Goal: Task Accomplishment & Management: Complete application form

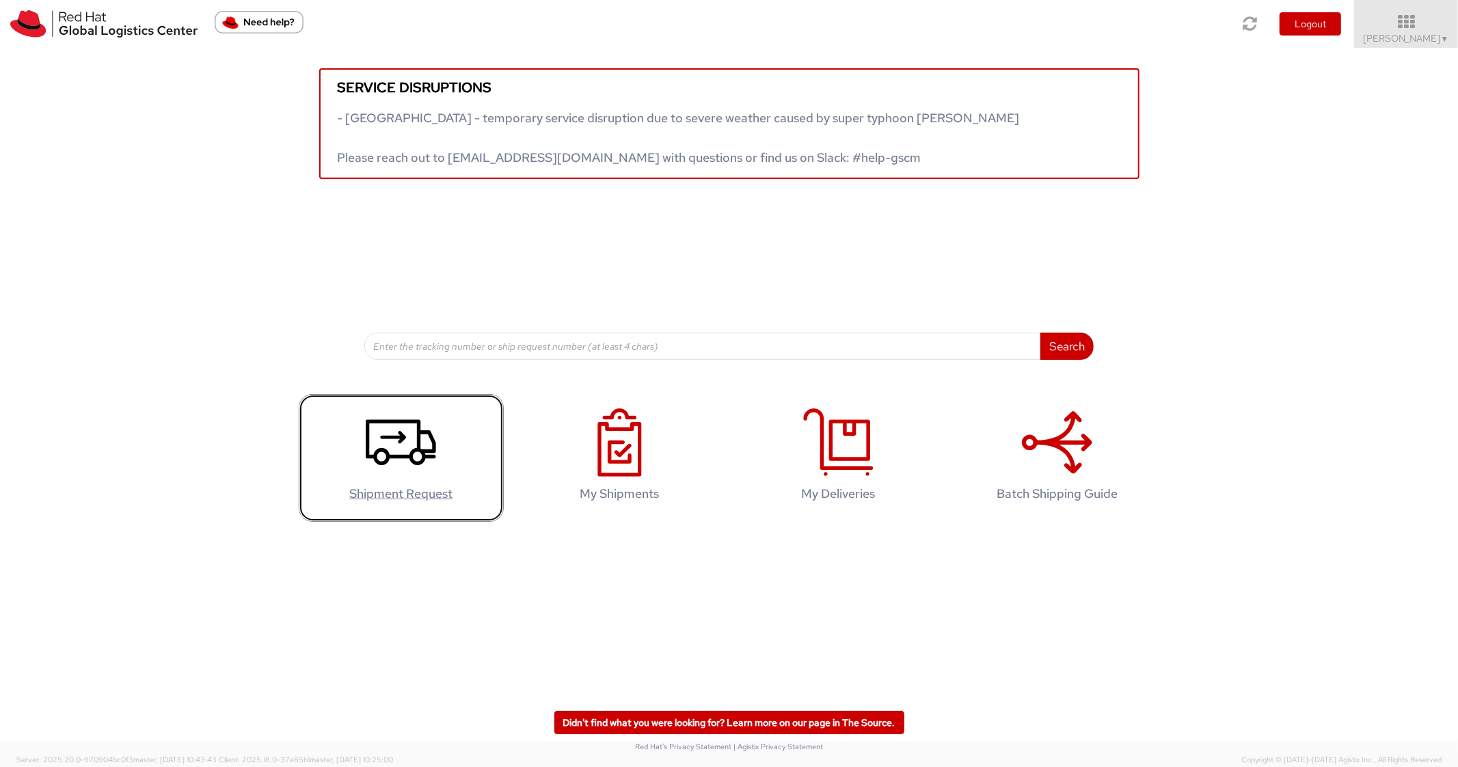
drag, startPoint x: 412, startPoint y: 437, endPoint x: 412, endPoint y: 428, distance: 8.9
click at [412, 435] on icon at bounding box center [401, 443] width 70 height 68
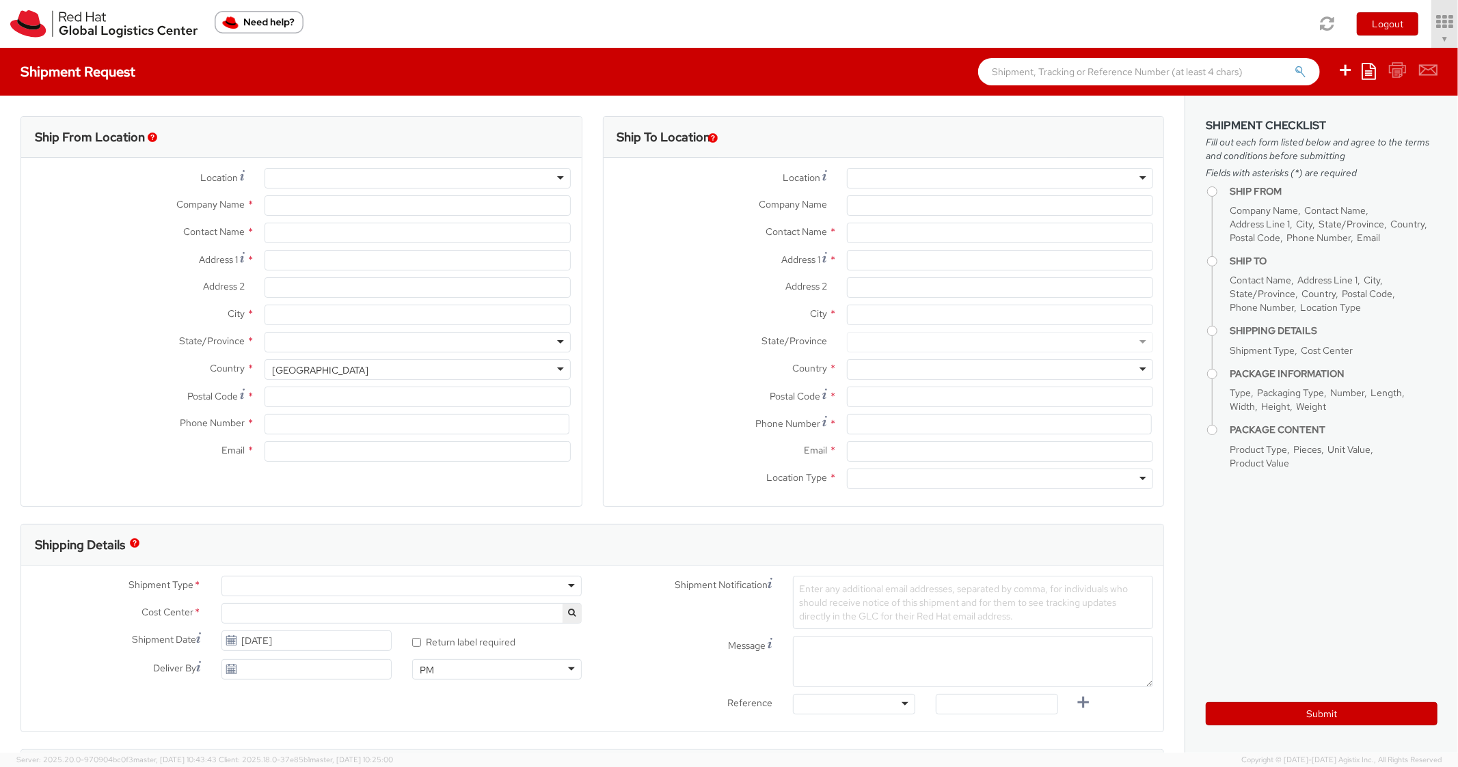
select select "850"
select select
click at [1060, 175] on div at bounding box center [1000, 178] width 306 height 21
type input "Red Hat, Inc."
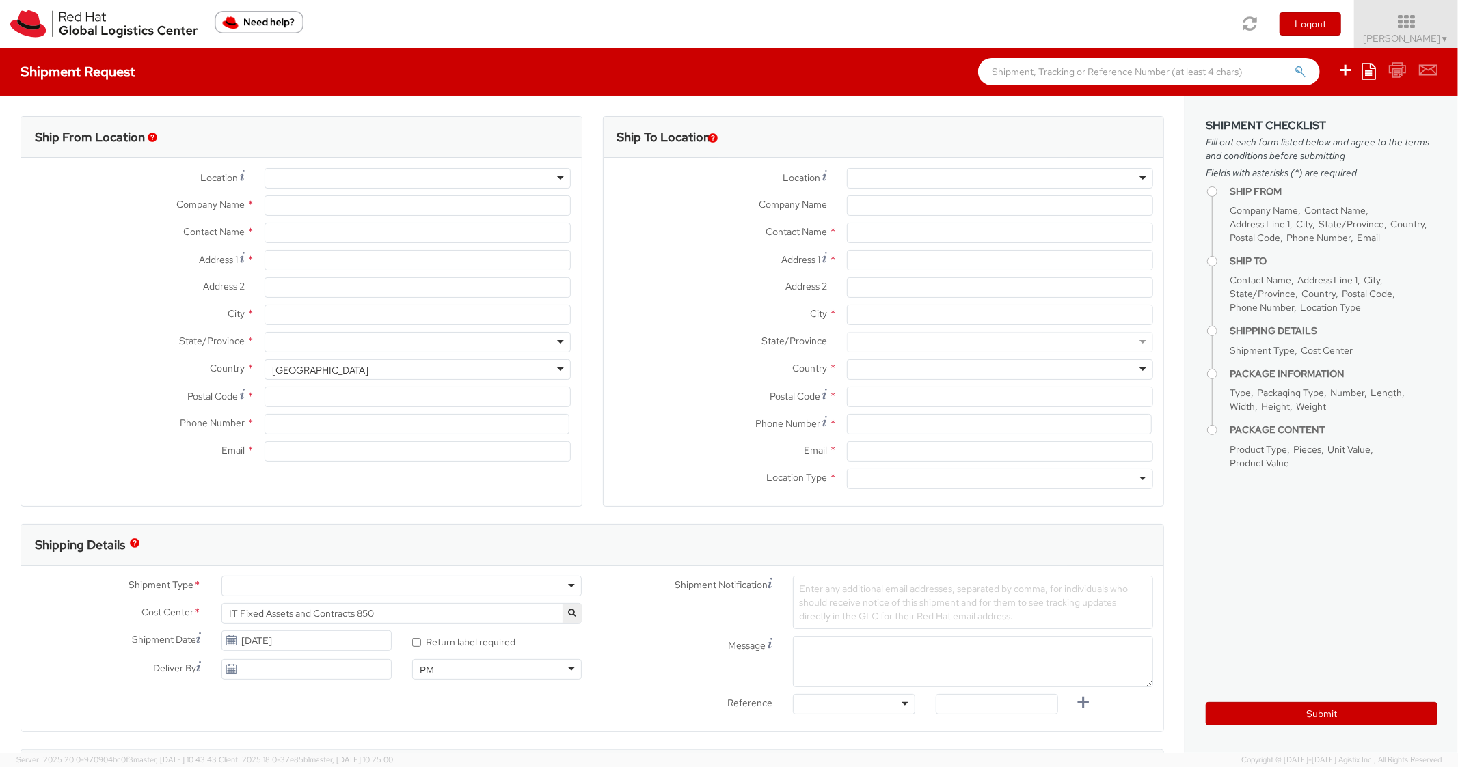
type input "[PERSON_NAME]"
type input "[STREET_ADDRESS]"
type input "RALEIGH"
type input "27601"
type input "[PHONE_NUMBER]"
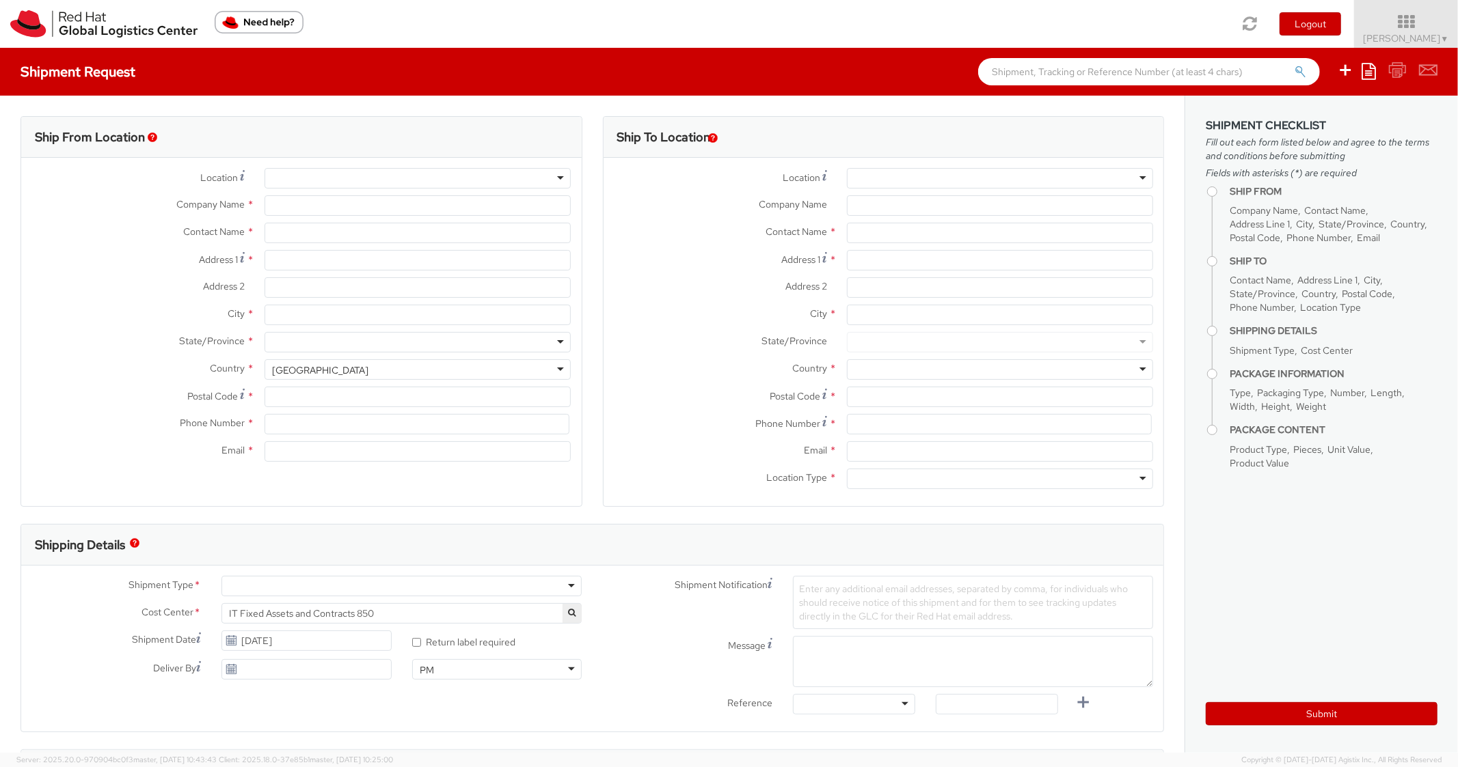
type input "[EMAIL_ADDRESS][DOMAIN_NAME]"
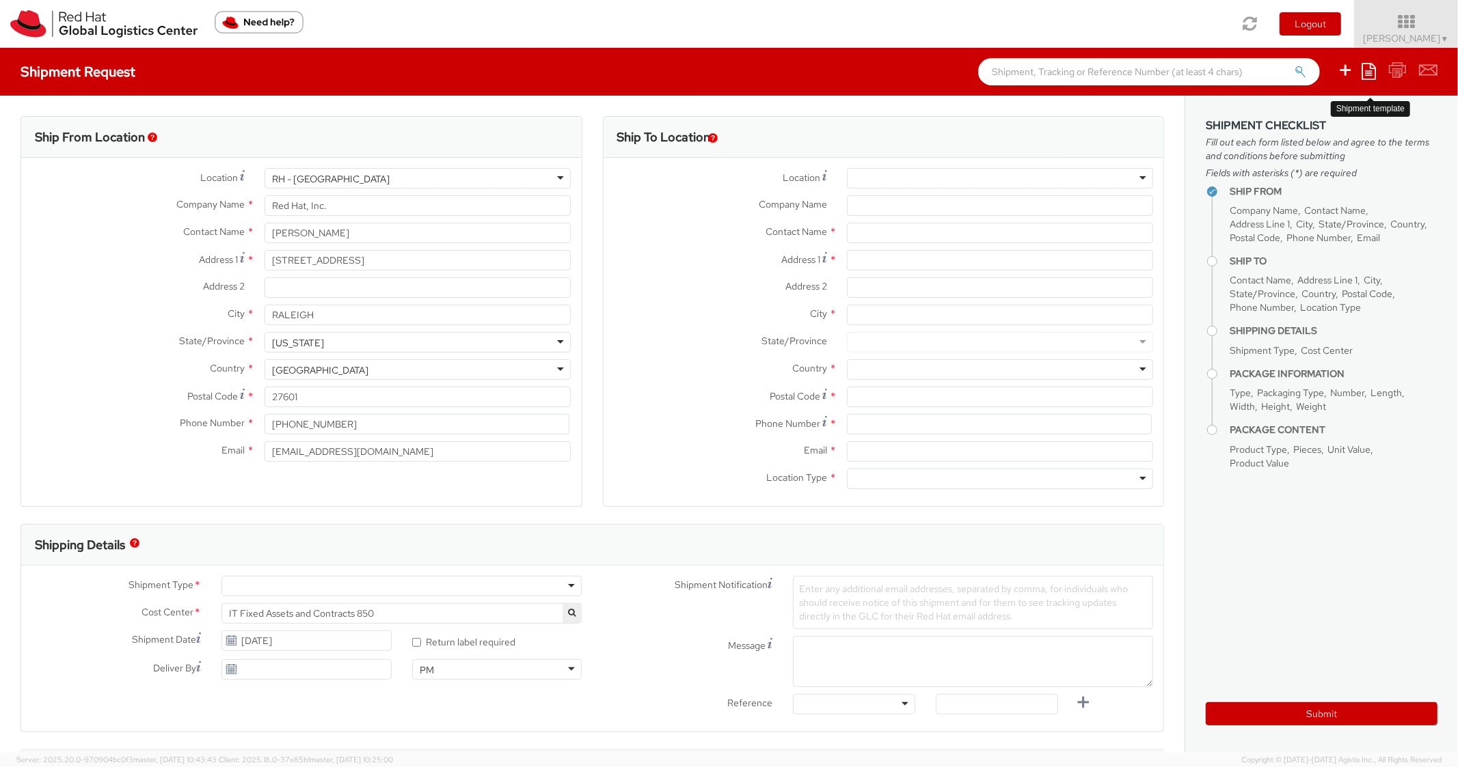
click at [1362, 76] on icon at bounding box center [1368, 71] width 14 height 16
click at [1304, 112] on link "Create from template" at bounding box center [1315, 114] width 120 height 18
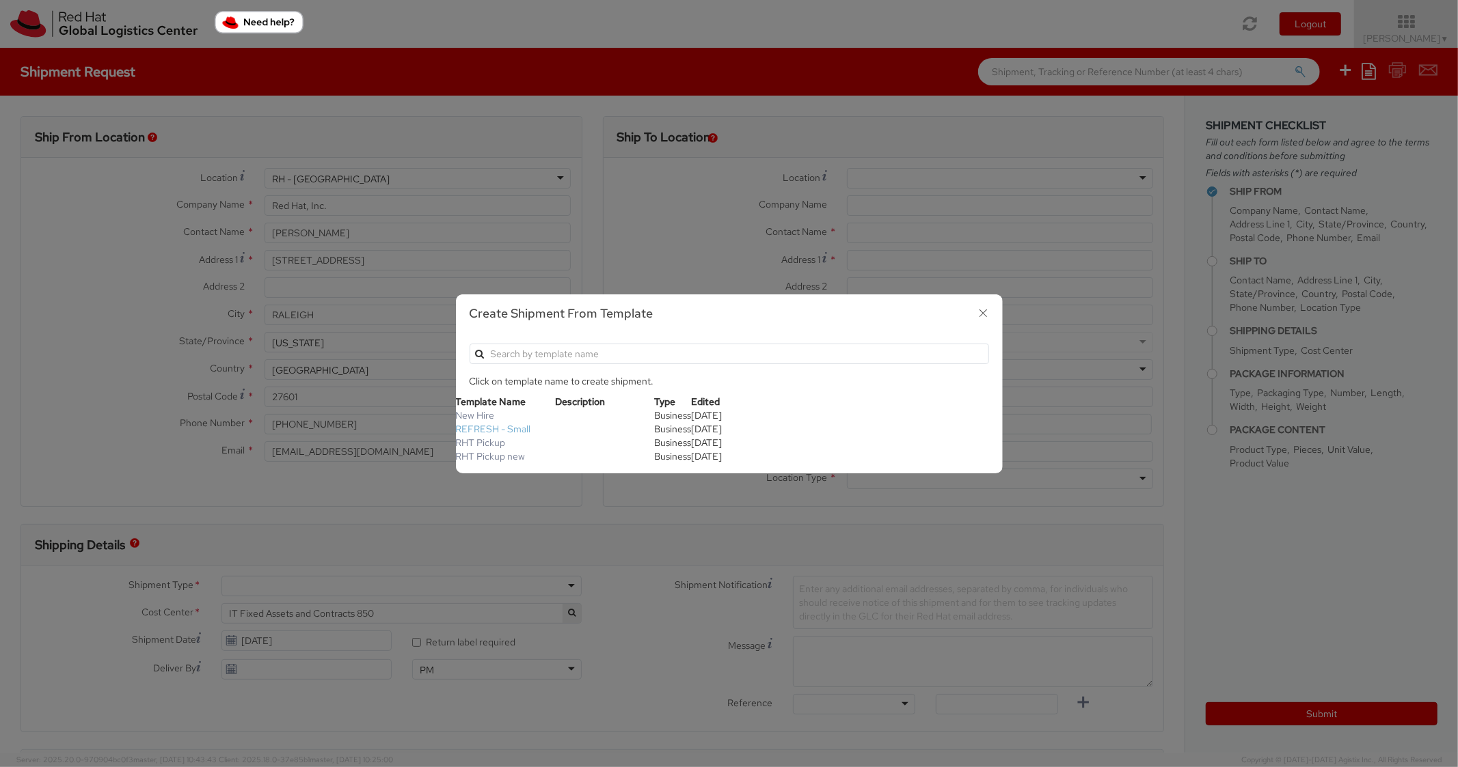
click at [501, 430] on link "REFRESH - Small" at bounding box center [493, 429] width 75 height 12
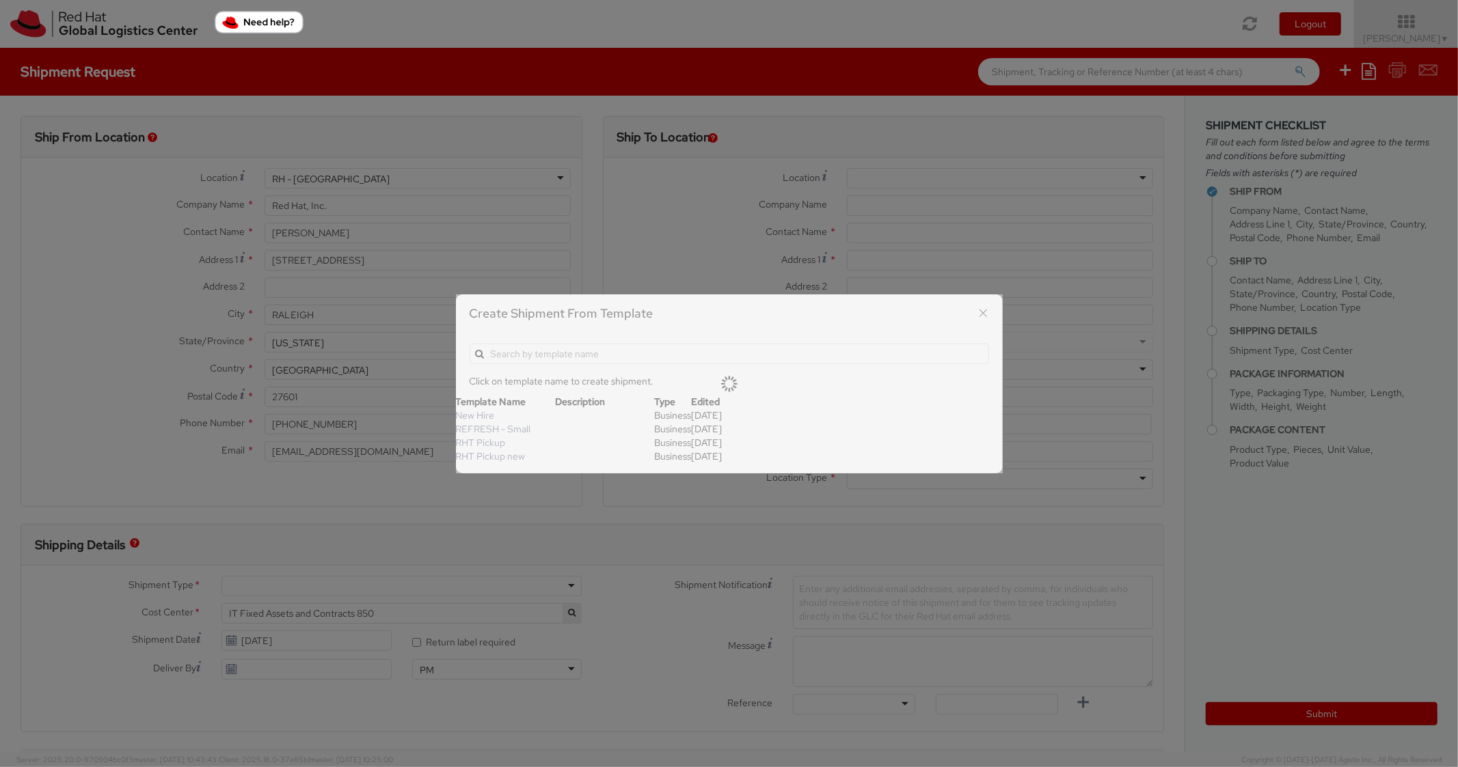
type textarea "Please include return label."
type input "*RPCI*"
select select "LAPTOP"
type input "1"
type input "18"
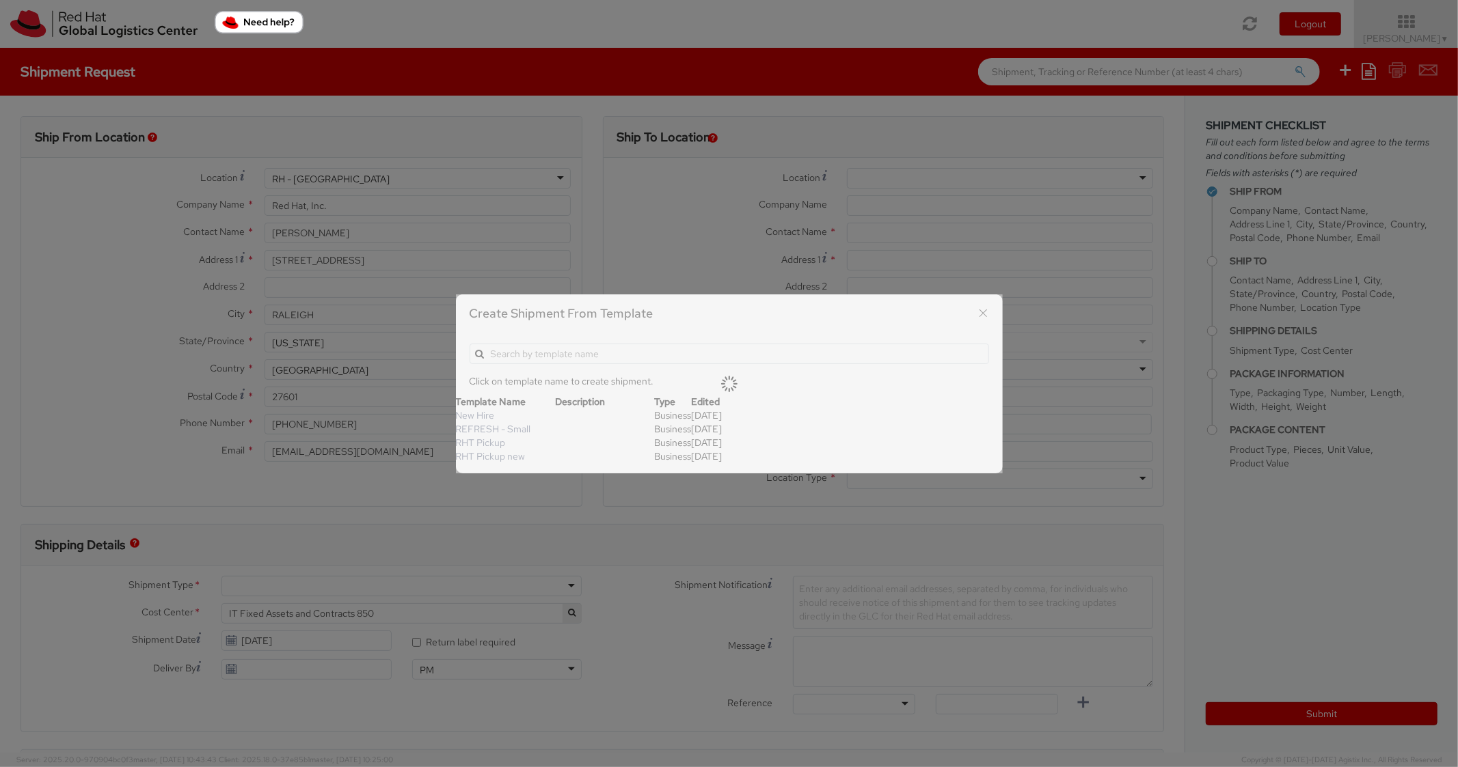
type input "14"
type input "4"
type input "7"
type input "*Laptop Model*"
select select "LAPTOP"
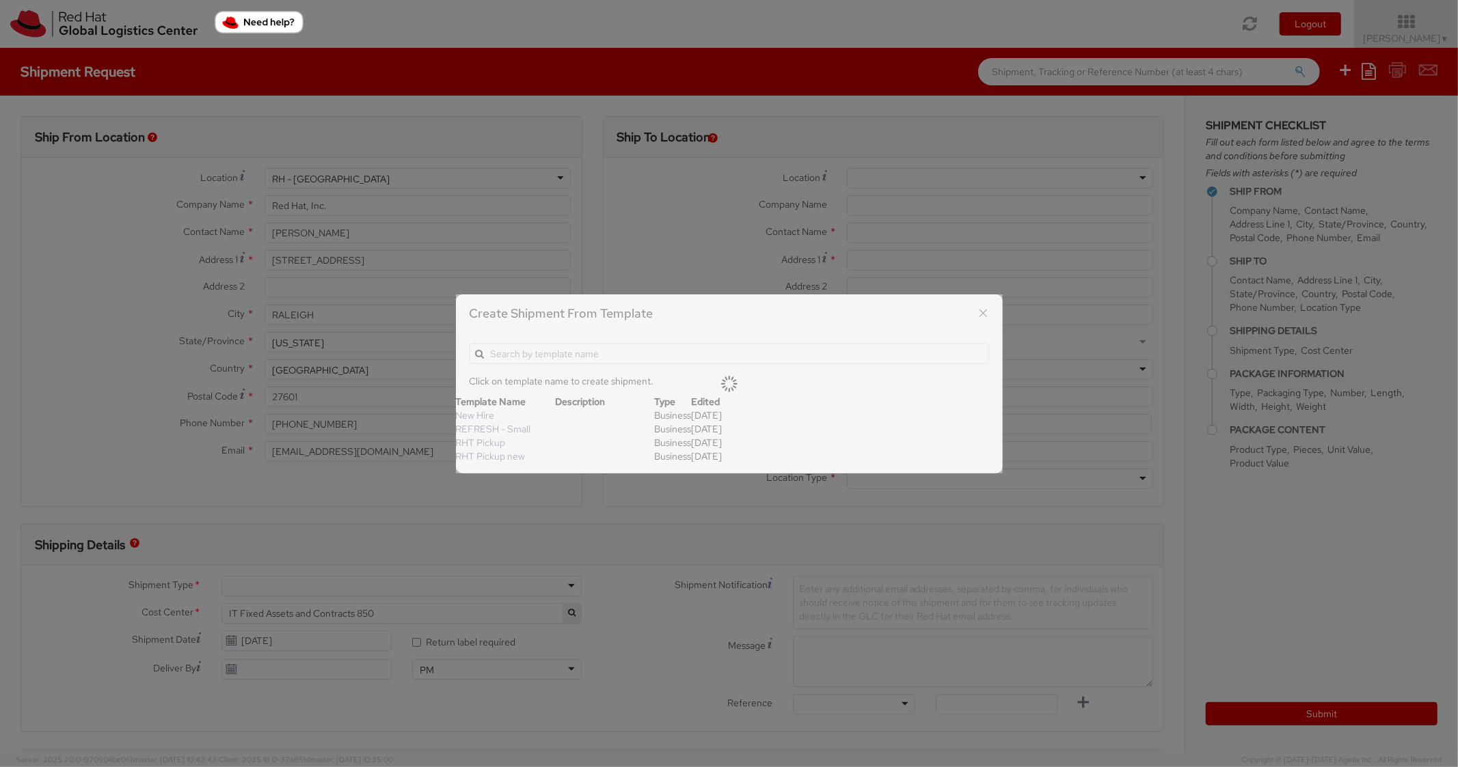
type input "2,000.00"
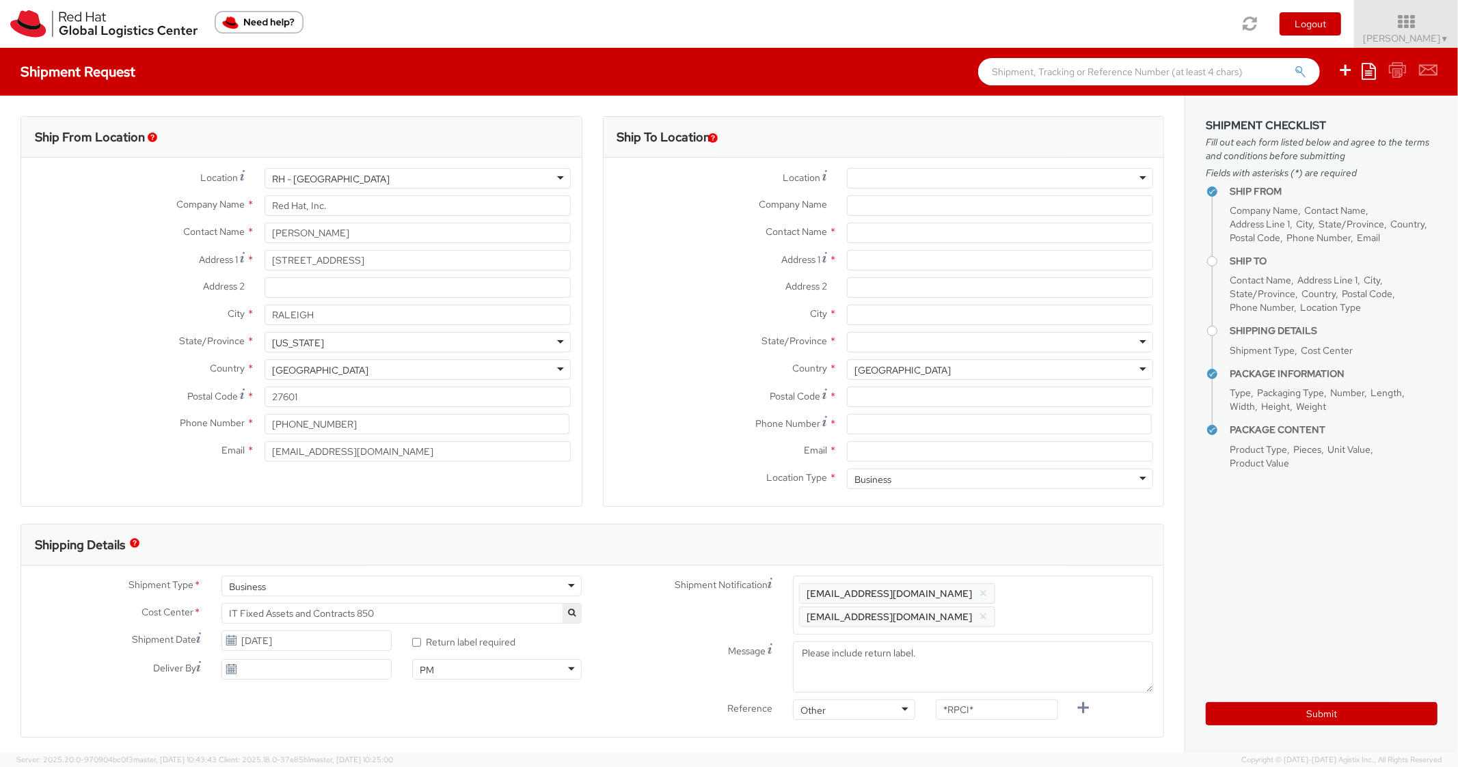
scroll to position [41, 0]
select select
click at [898, 272] on div "Address 1 For cross streets use street names with '&' or 'and' in between. For …" at bounding box center [883, 263] width 560 height 27
click at [928, 245] on div "Contact Name *" at bounding box center [883, 236] width 560 height 27
click at [917, 257] on input "Address 1 *" at bounding box center [1000, 260] width 306 height 21
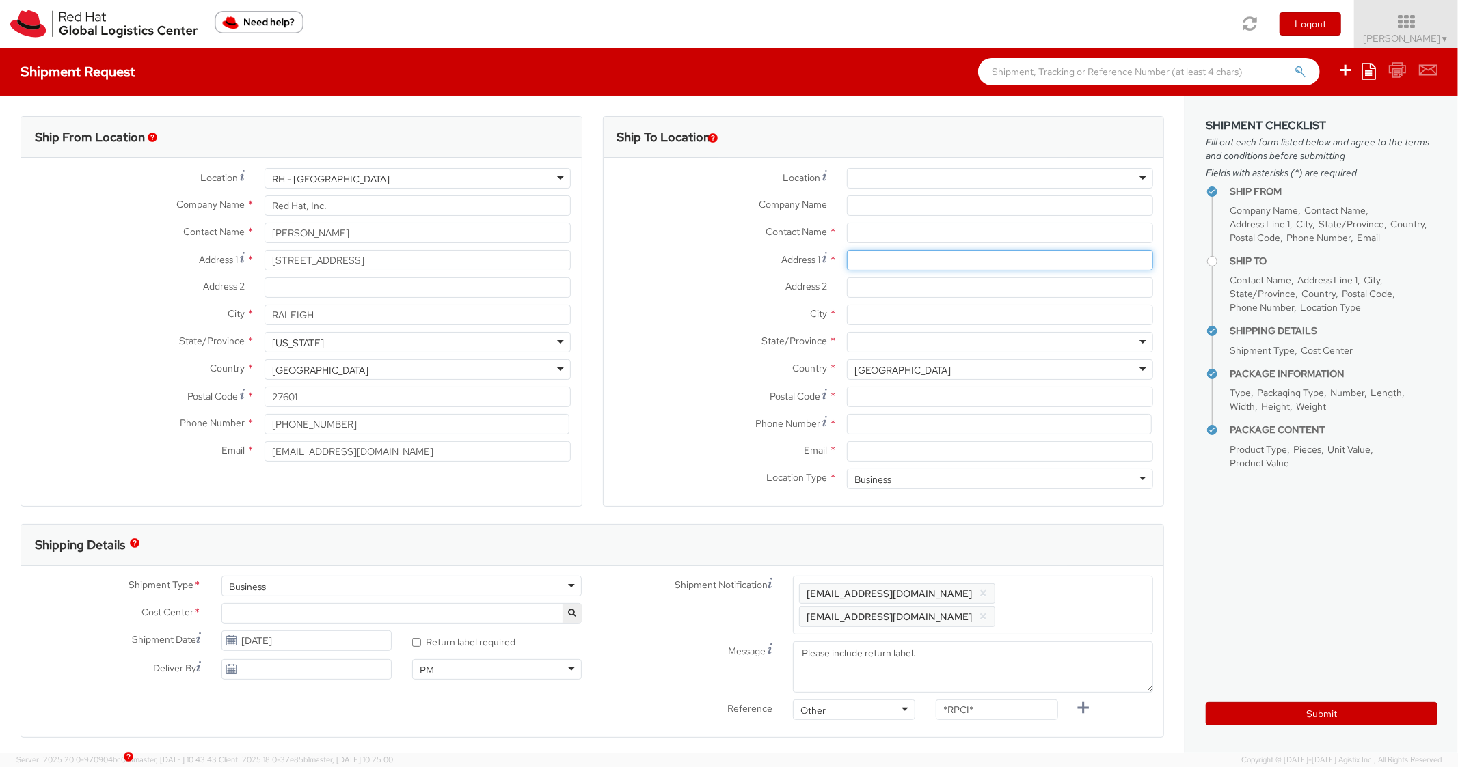
paste input "[STREET_ADDRESS]"
type input "[STREET_ADDRESS]"
click at [902, 292] on input "Address 2 *" at bounding box center [1000, 287] width 306 height 21
paste input "1606"
type input "1606"
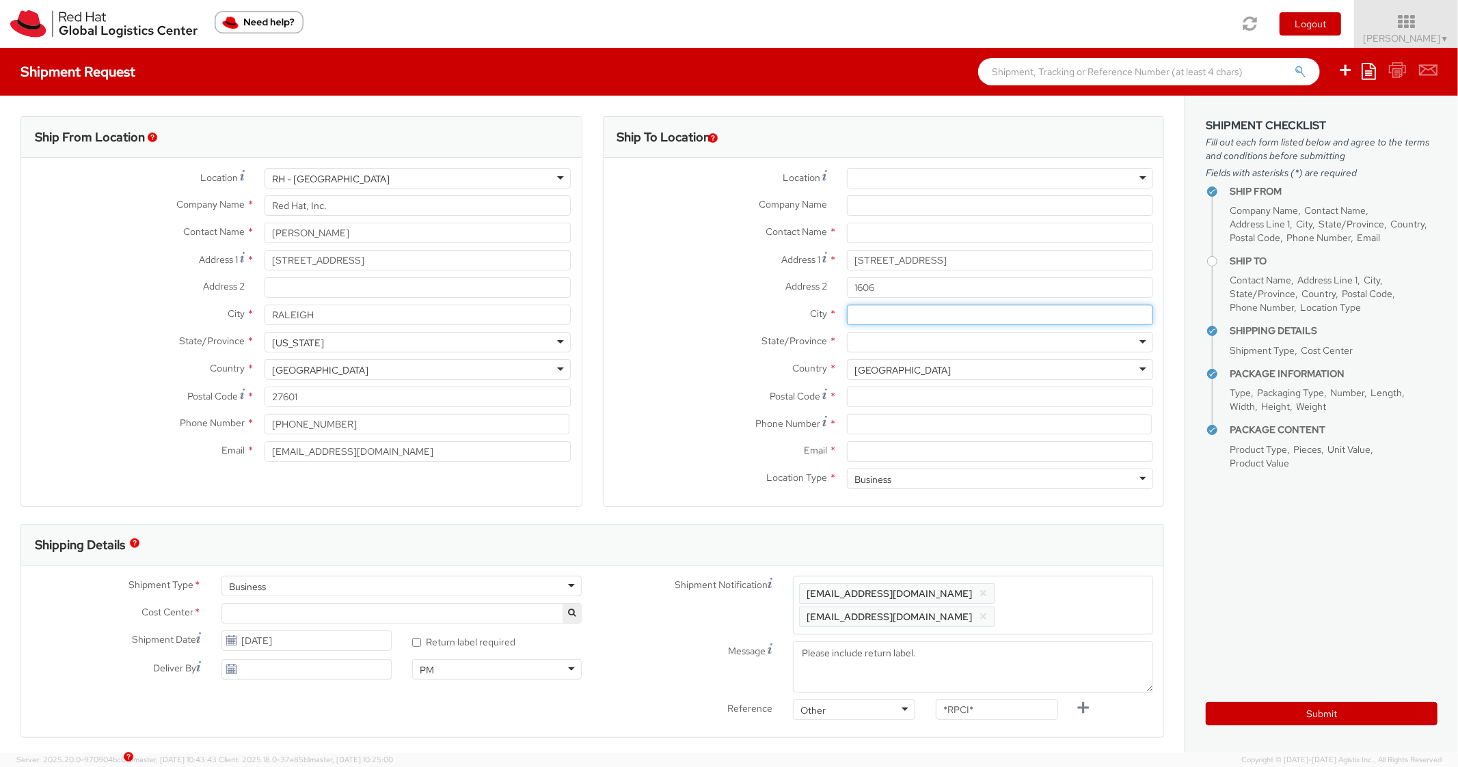
click at [884, 322] on input "City *" at bounding box center [1000, 315] width 306 height 21
paste input "[GEOGRAPHIC_DATA]"
type input "[GEOGRAPHIC_DATA]"
click at [883, 343] on div at bounding box center [1000, 342] width 306 height 21
type input "New"
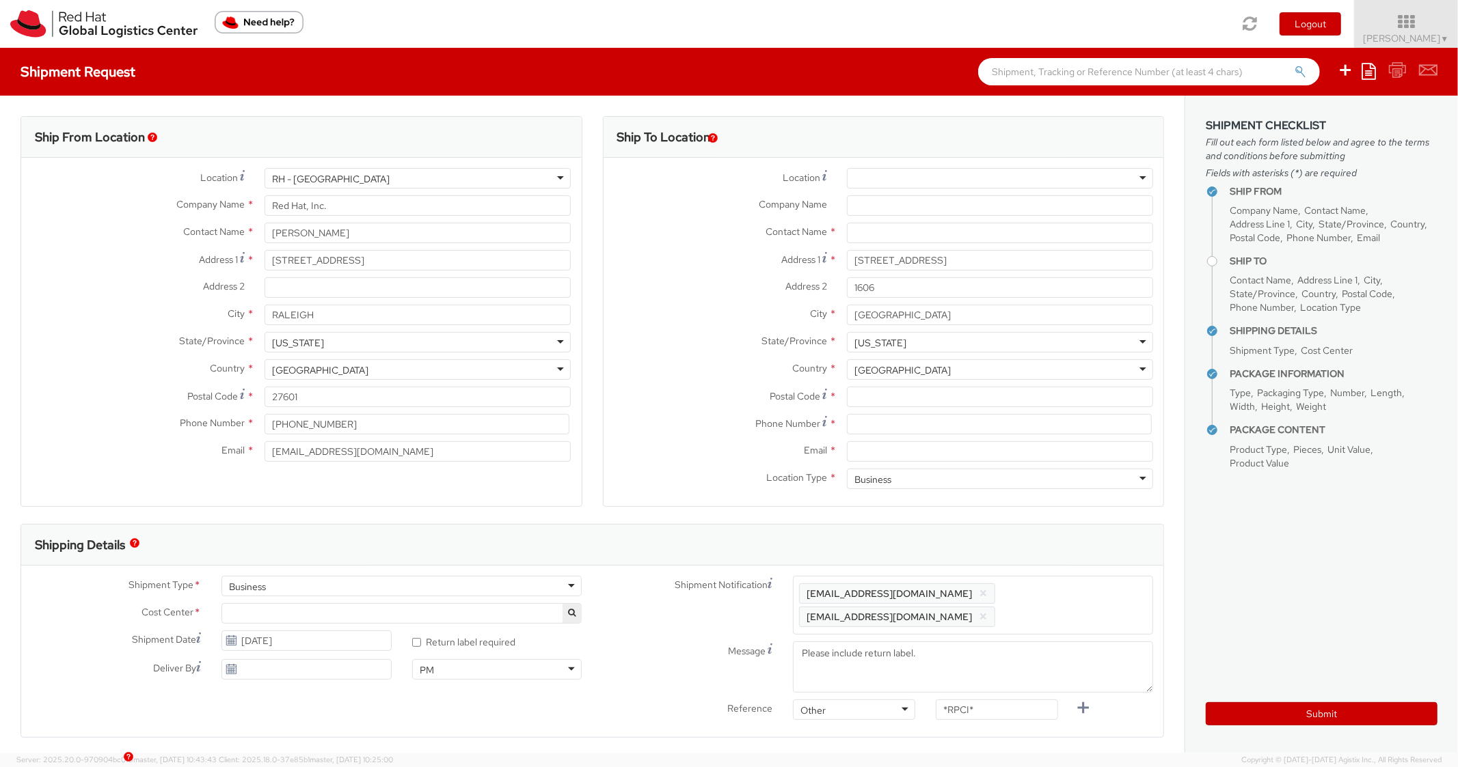
scroll to position [0, 0]
click at [886, 398] on input "Postal Code *" at bounding box center [1000, 397] width 306 height 21
paste input "11109"
type input "11109"
click at [663, 384] on div "Country * [GEOGRAPHIC_DATA] [GEOGRAPHIC_DATA] [GEOGRAPHIC_DATA] [GEOGRAPHIC_DAT…" at bounding box center [883, 372] width 560 height 27
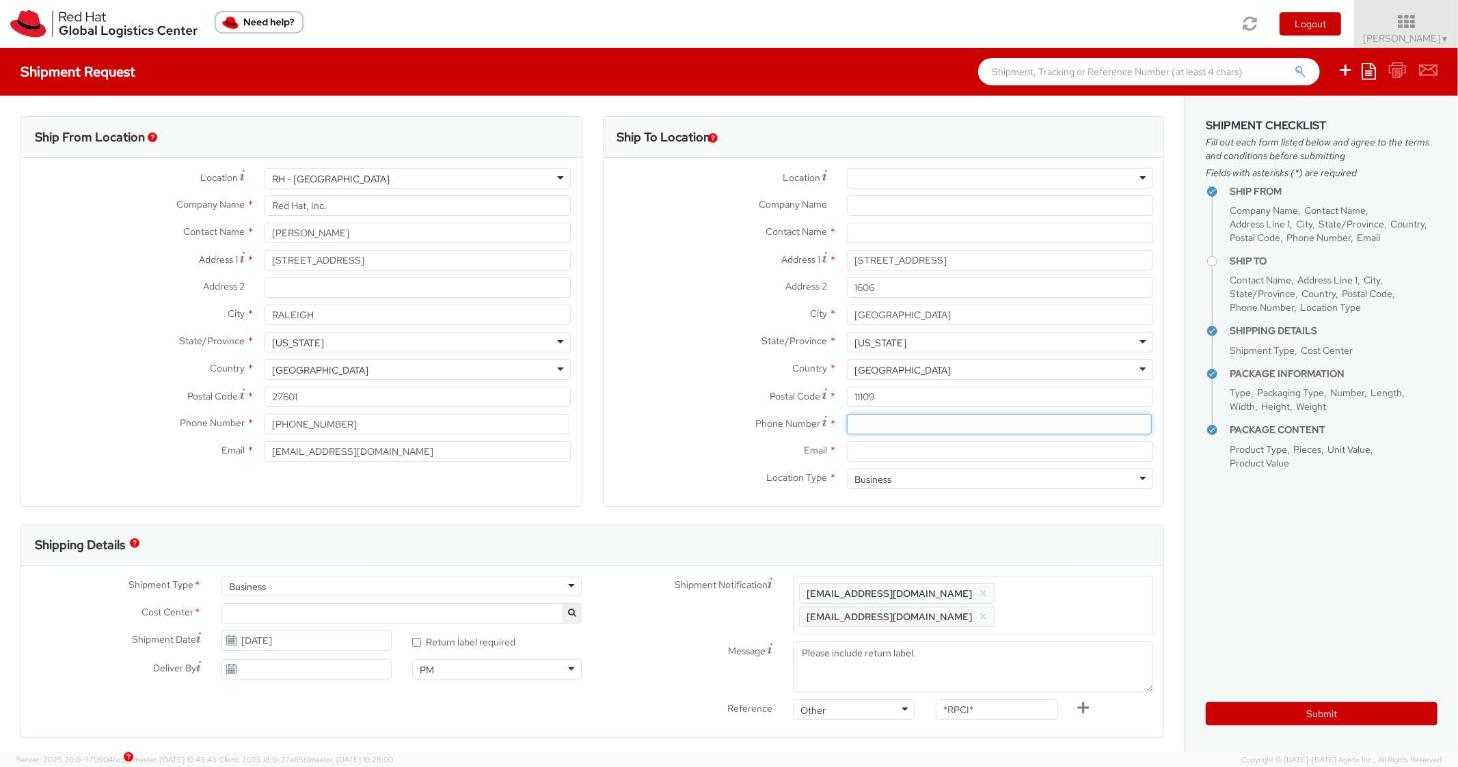
click at [897, 420] on input at bounding box center [999, 424] width 305 height 21
paste input "[PHONE_NUMBER]"
type input "[PHONE_NUMBER]"
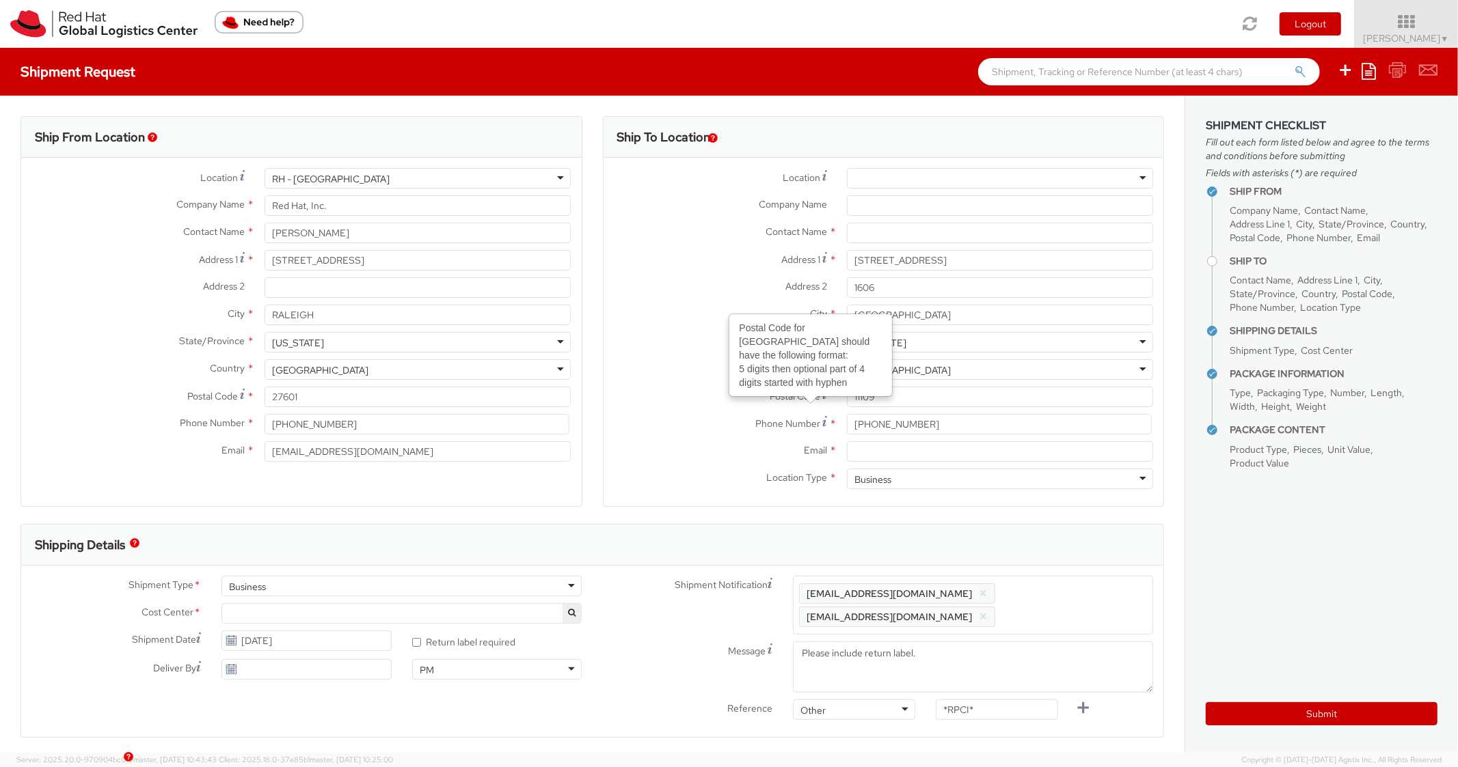
click at [702, 383] on div "Country * [GEOGRAPHIC_DATA] [GEOGRAPHIC_DATA] [GEOGRAPHIC_DATA] [GEOGRAPHIC_DAT…" at bounding box center [883, 372] width 560 height 27
click at [875, 467] on div "Email *" at bounding box center [883, 454] width 560 height 27
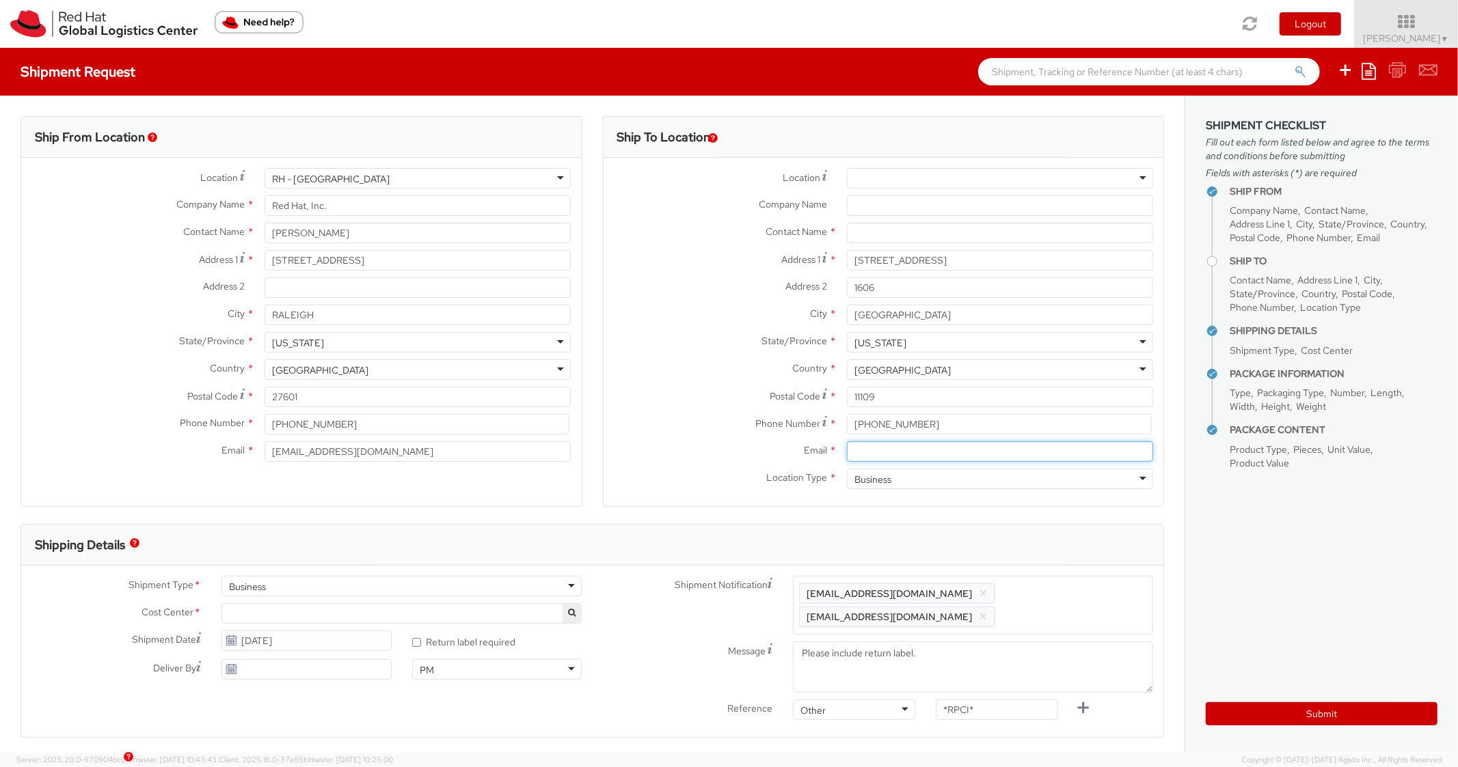
click at [905, 458] on input "Email *" at bounding box center [1000, 451] width 306 height 21
paste input "[EMAIL_ADDRESS][DOMAIN_NAME]"
type input "[EMAIL_ADDRESS][DOMAIN_NAME]"
click at [1073, 595] on span "Enter any additional email addresses, separated by comma, for individuals who s…" at bounding box center [973, 605] width 348 height 41
paste input "[EMAIL_ADDRESS][DOMAIN_NAME]"
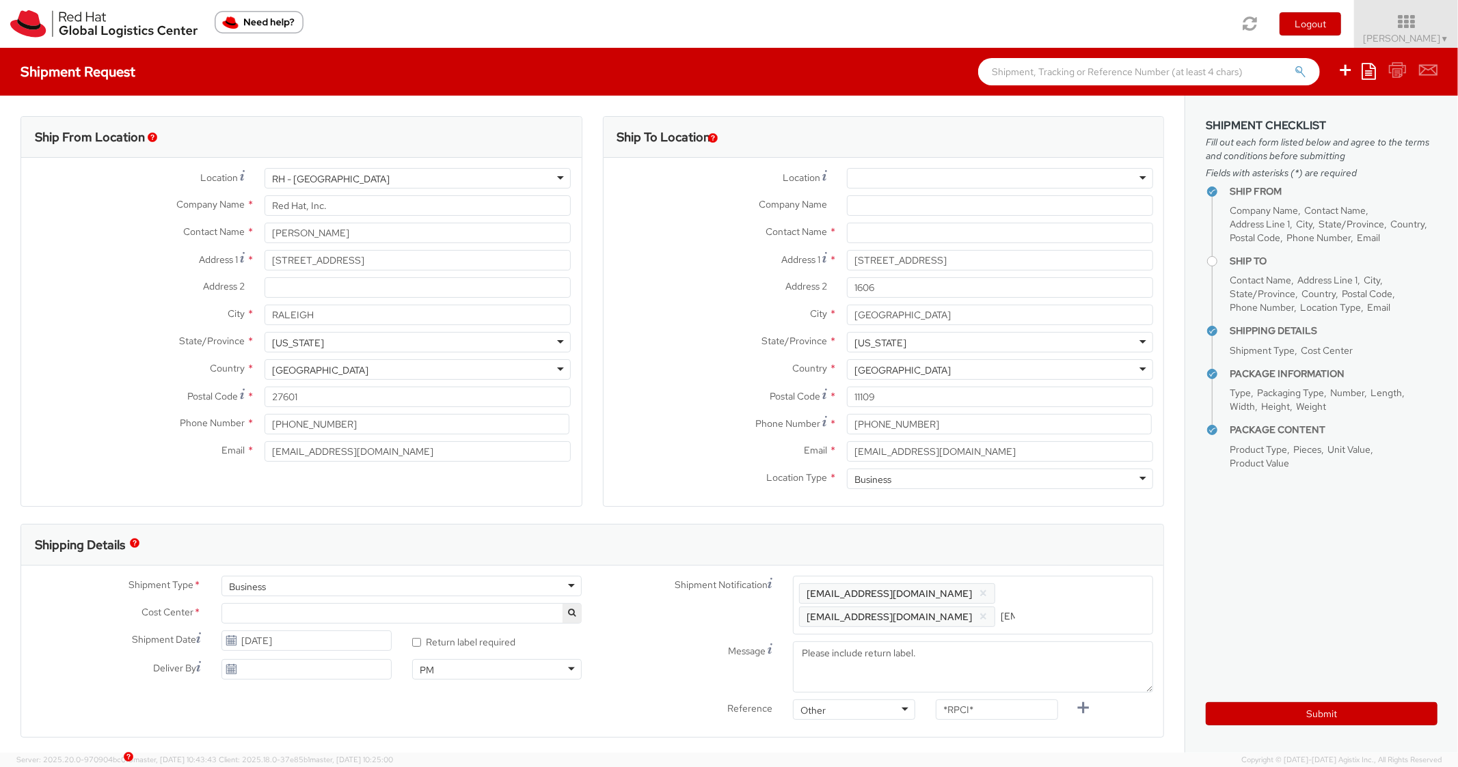
scroll to position [0, 64]
type input "[EMAIL_ADDRESS][DOMAIN_NAME]"
click at [1087, 541] on div "Shipping Details" at bounding box center [592, 545] width 1142 height 41
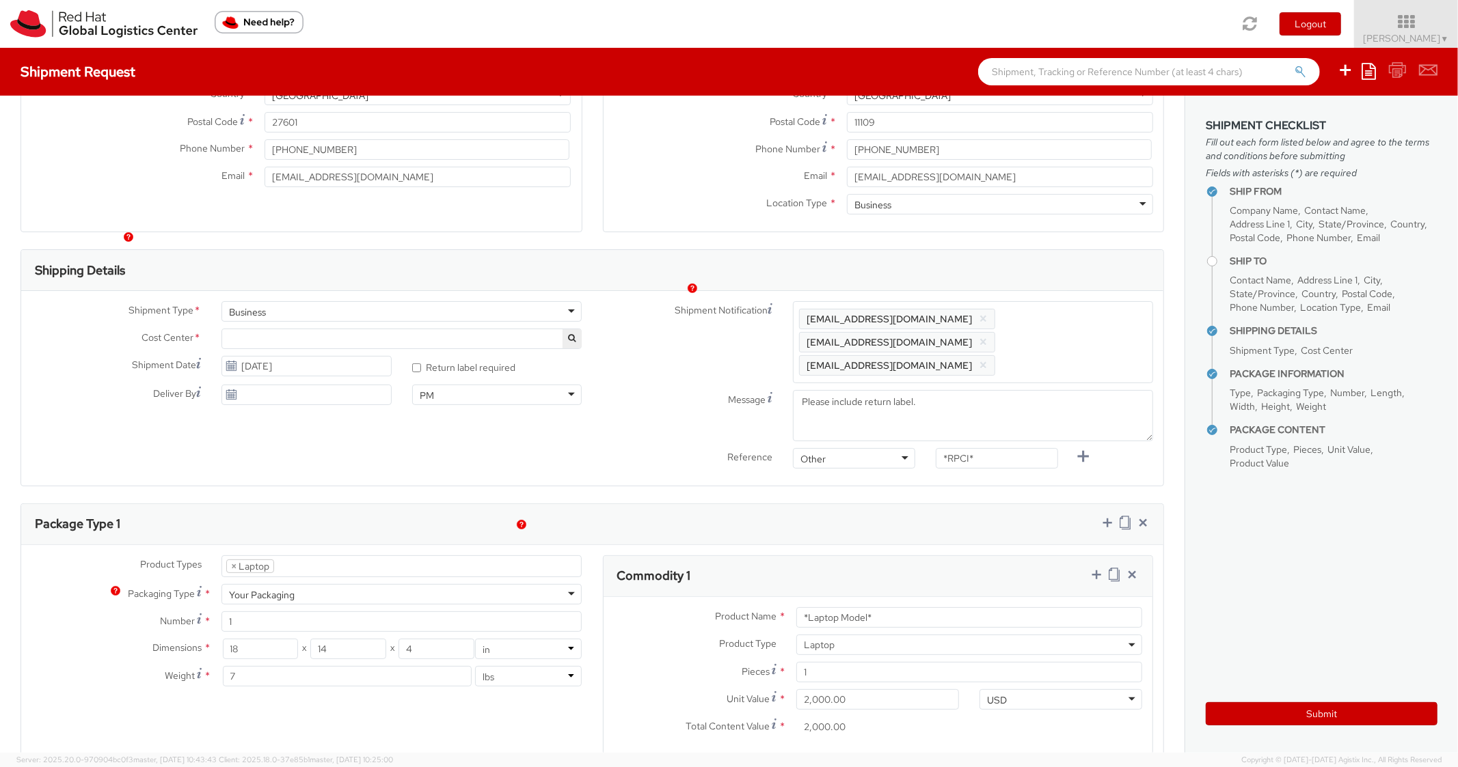
scroll to position [547, 0]
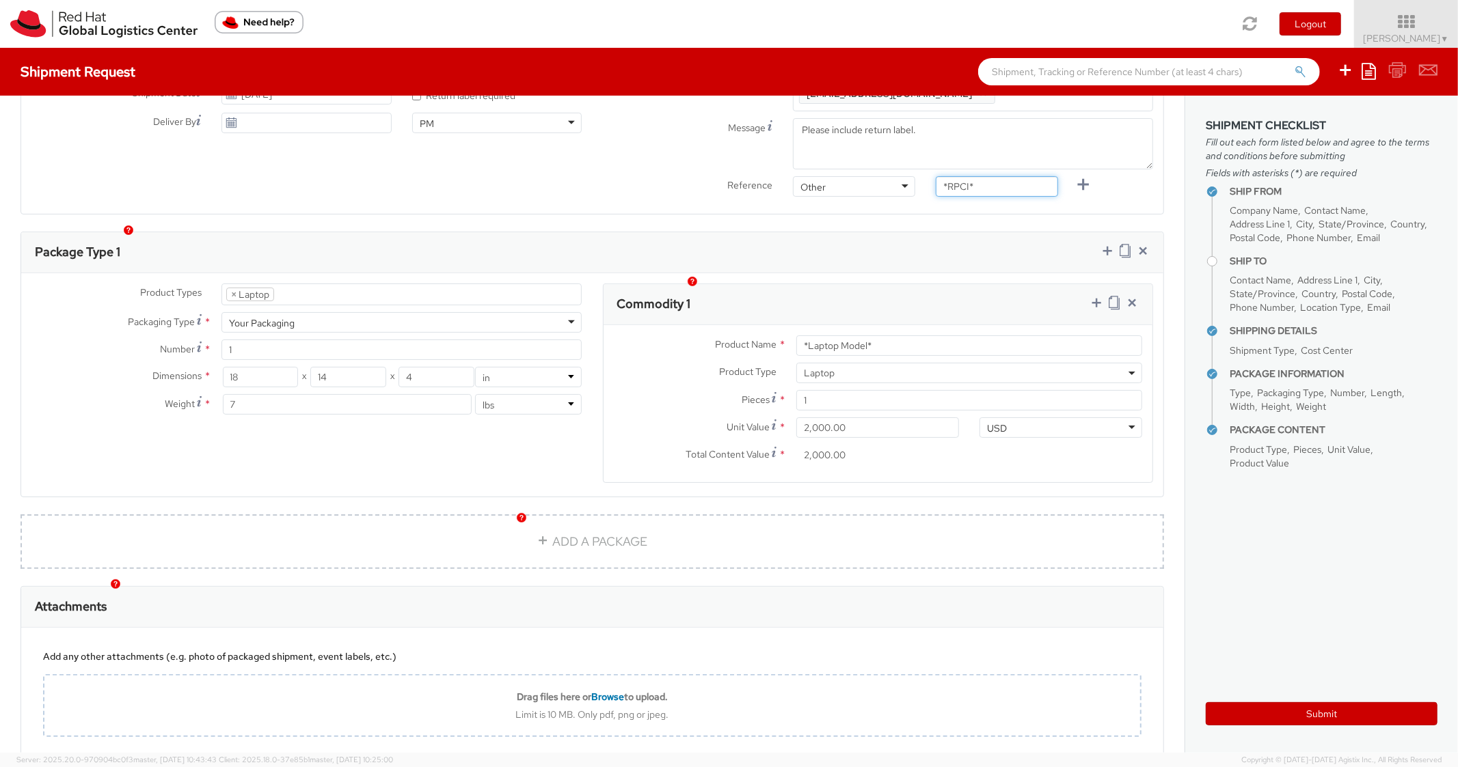
drag, startPoint x: 976, startPoint y: 165, endPoint x: 878, endPoint y: 180, distance: 98.9
click at [879, 176] on div "Reference Other Other Other Purchase Order Number Reference Number *RPCI*" at bounding box center [877, 189] width 571 height 27
paste input "REQ6017437"
type input "REQ6017437"
click at [897, 284] on div "Commodity 1" at bounding box center [877, 304] width 549 height 41
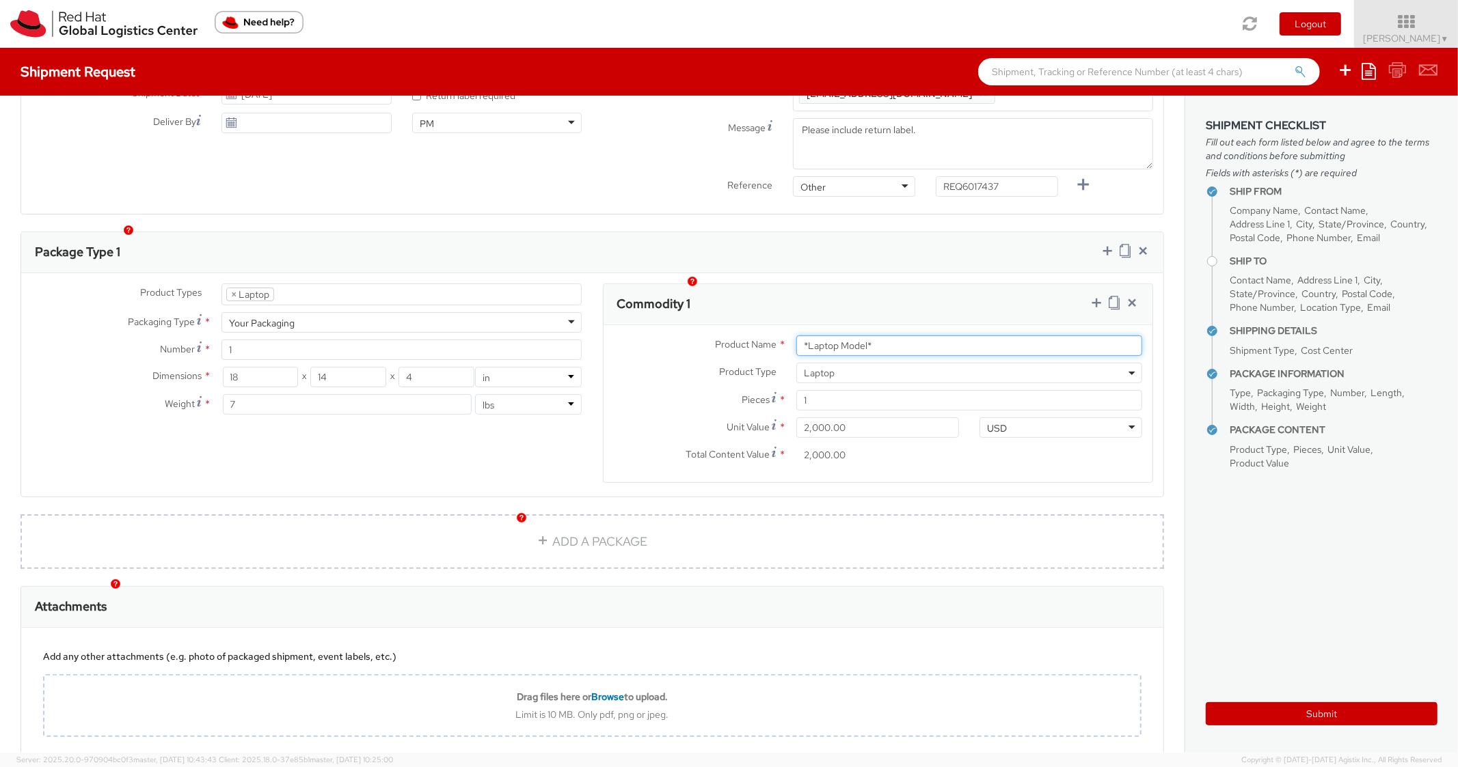
drag, startPoint x: 889, startPoint y: 321, endPoint x: 762, endPoint y: 322, distance: 127.1
click at [763, 336] on div "Product Name * *Laptop Model*" at bounding box center [877, 346] width 549 height 21
type input "DEVELOPER/DESIGNER - Apple"
click at [922, 284] on div "Commodity 1" at bounding box center [877, 304] width 549 height 41
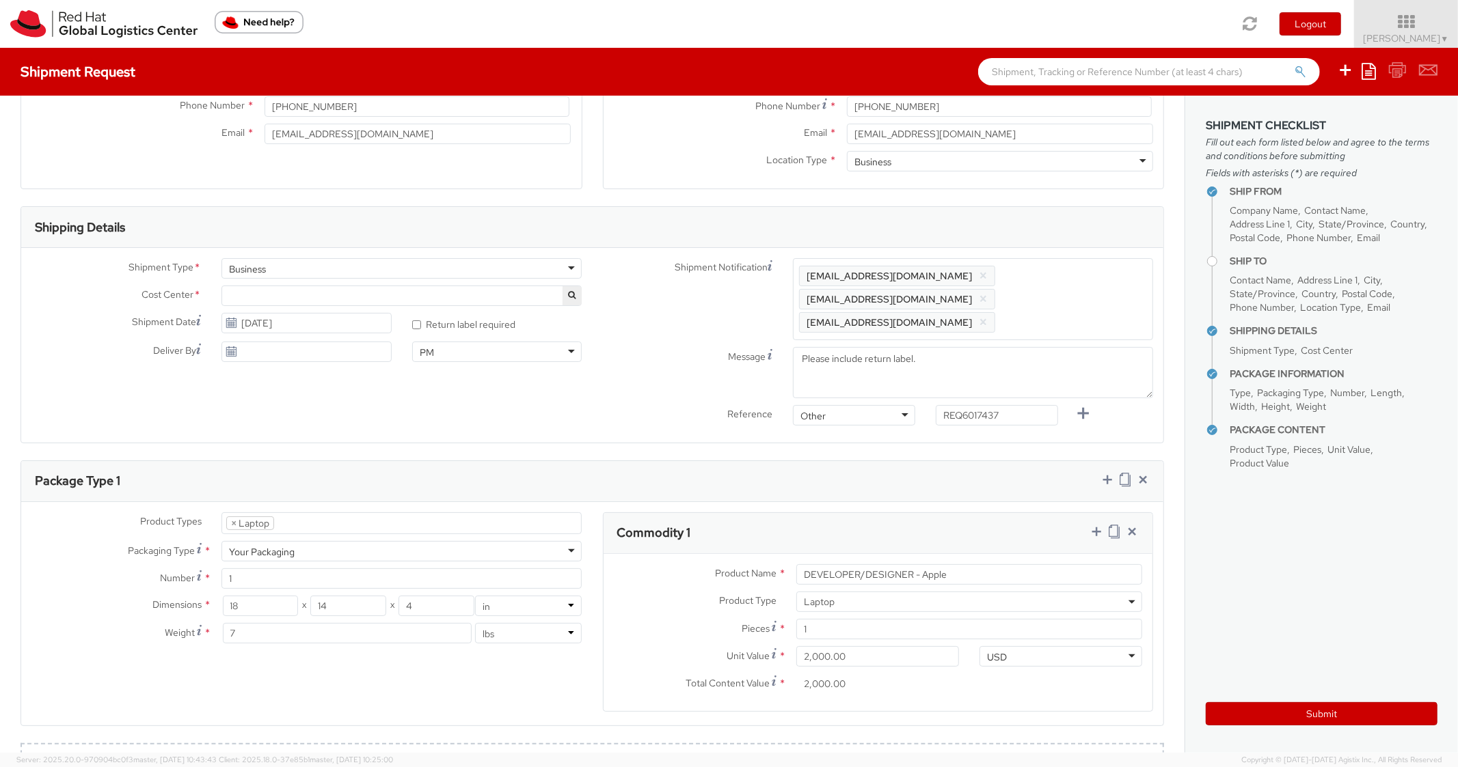
scroll to position [0, 0]
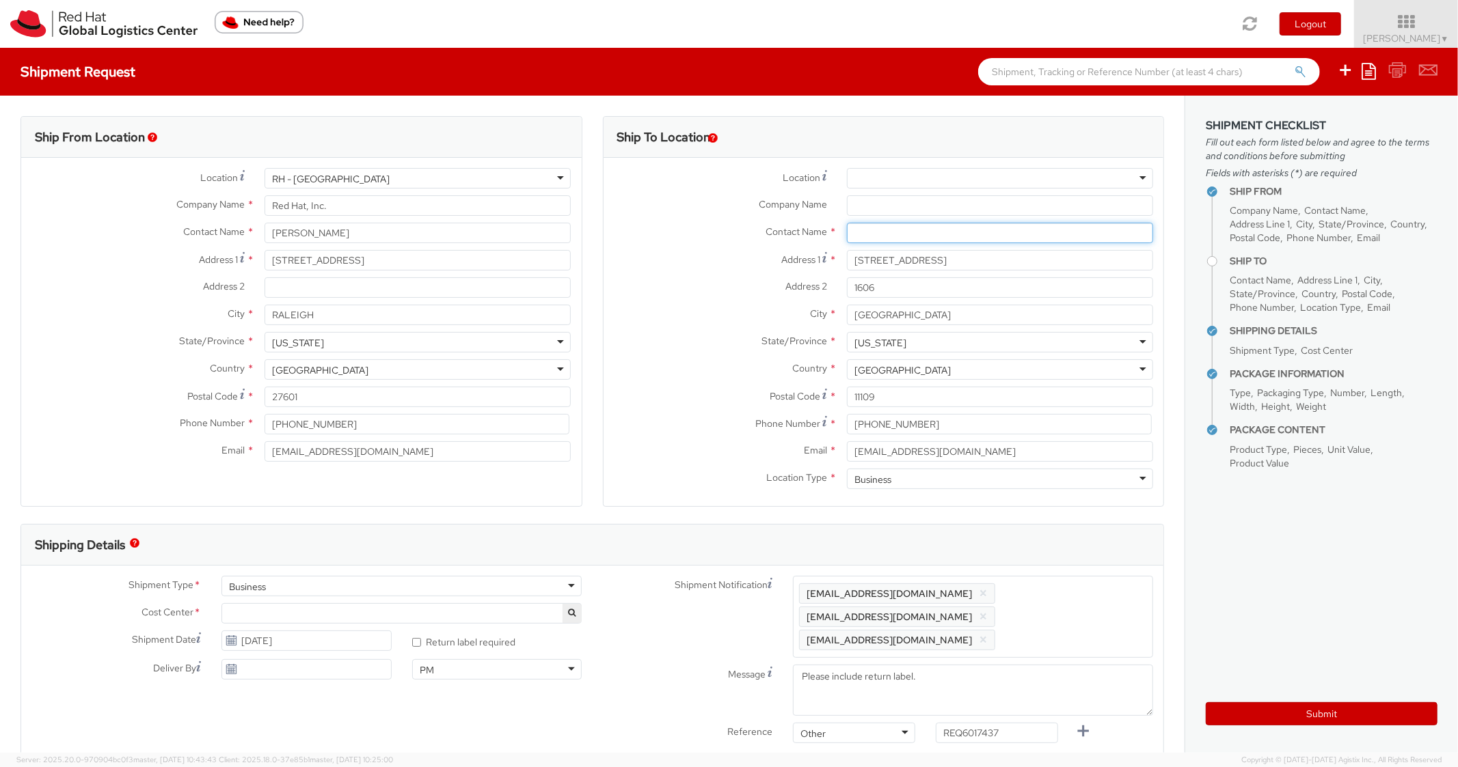
click at [908, 235] on input "text" at bounding box center [1000, 233] width 306 height 21
paste input "[PERSON_NAME]"
type input "[PERSON_NAME]"
click at [681, 288] on label "Address 2 *" at bounding box center [719, 286] width 233 height 18
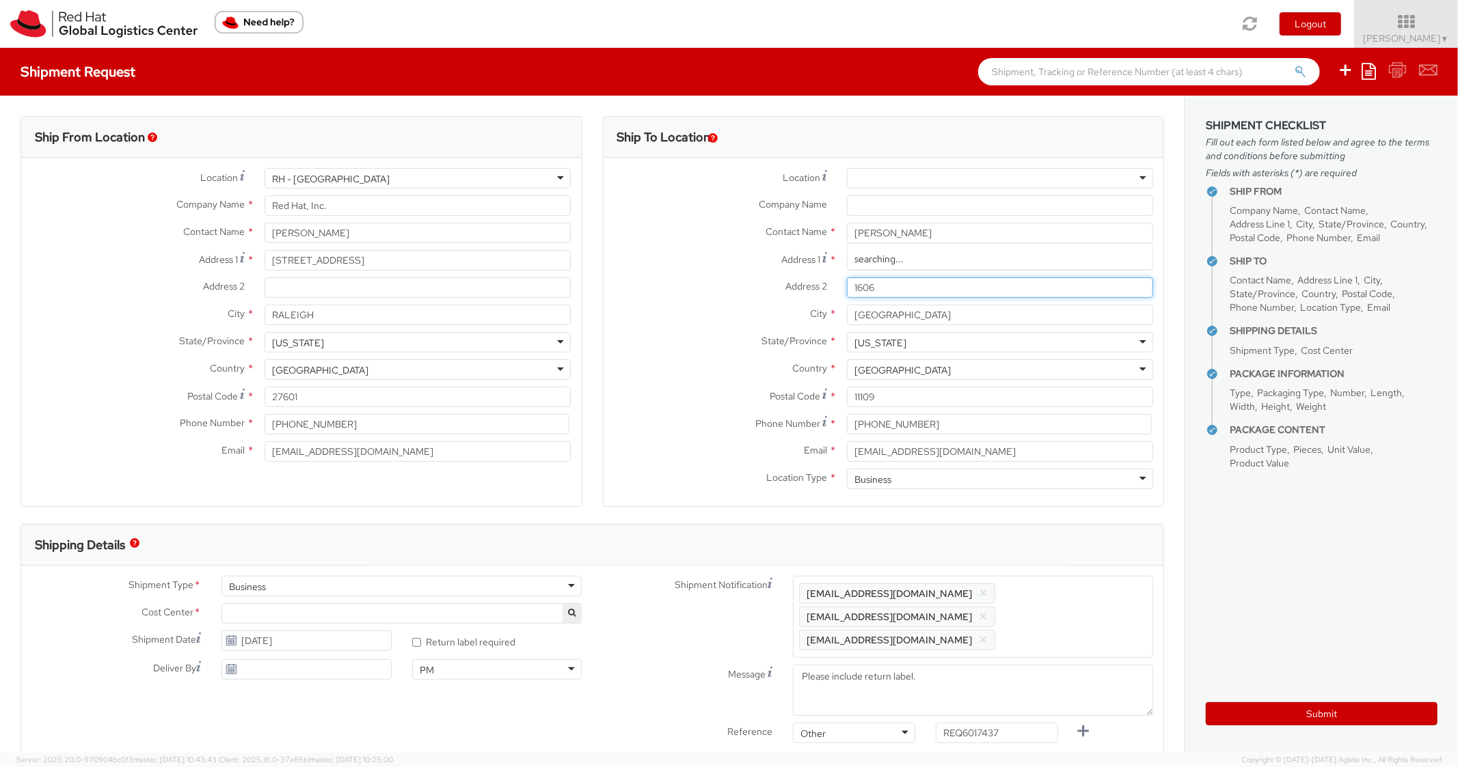
click at [847, 288] on input "1606" at bounding box center [1000, 287] width 306 height 21
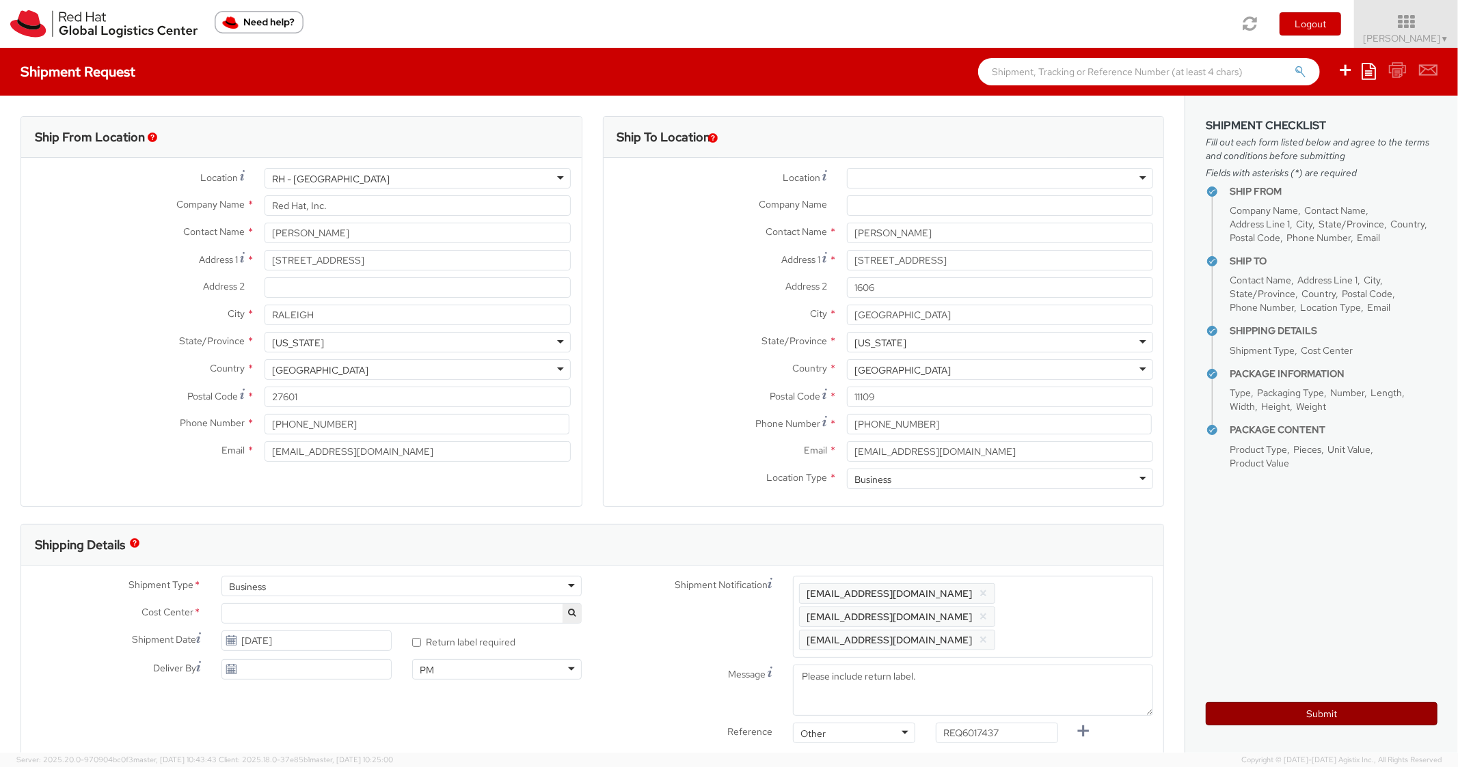
click at [1278, 717] on button "Submit" at bounding box center [1321, 713] width 232 height 23
type input "[PERSON_NAME]"
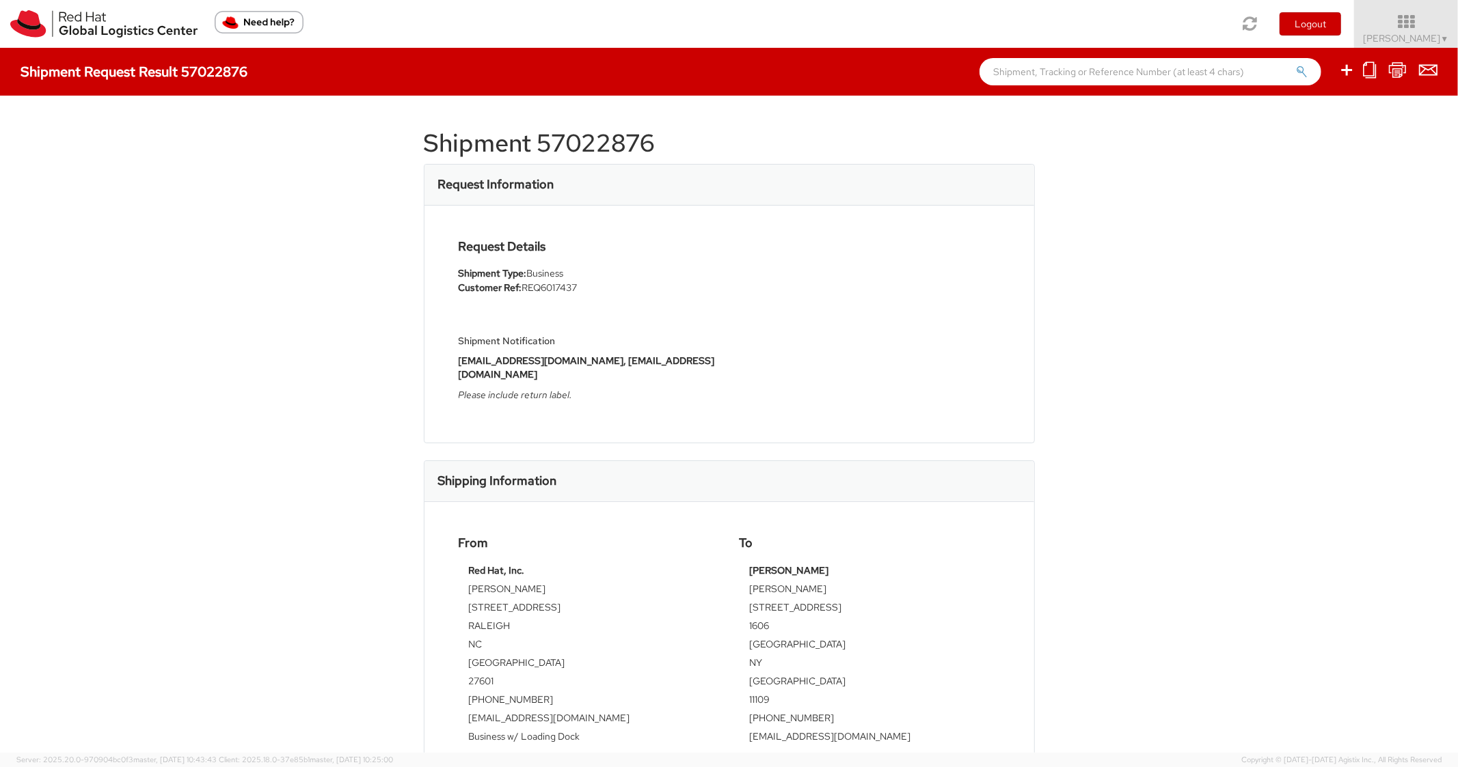
click at [606, 144] on h1 "Shipment 57022876" at bounding box center [729, 143] width 611 height 27
copy h1 "57022876"
